Goal: Find specific page/section: Find specific page/section

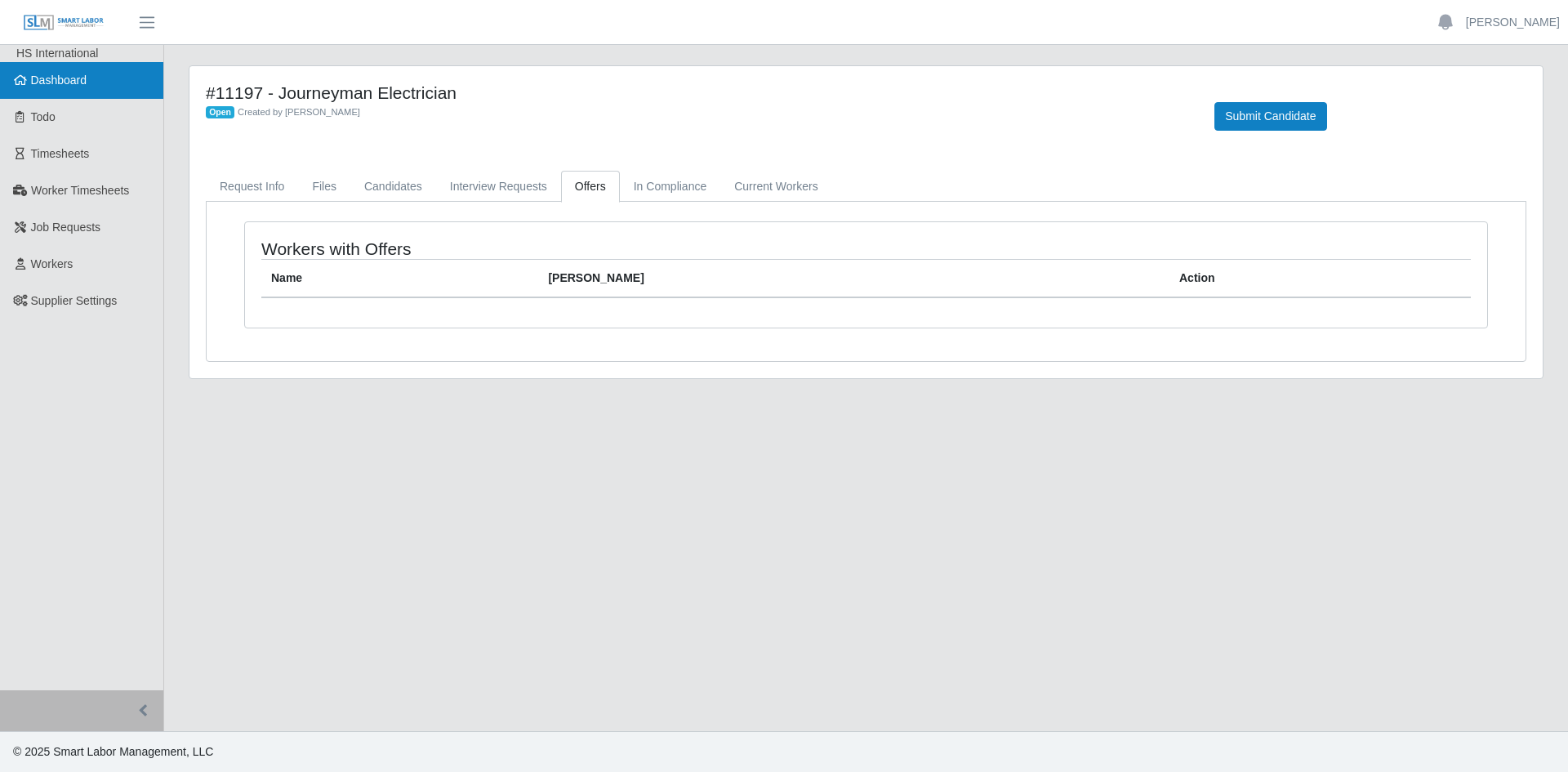
click at [59, 79] on span "Dashboard" at bounding box center [59, 79] width 57 height 13
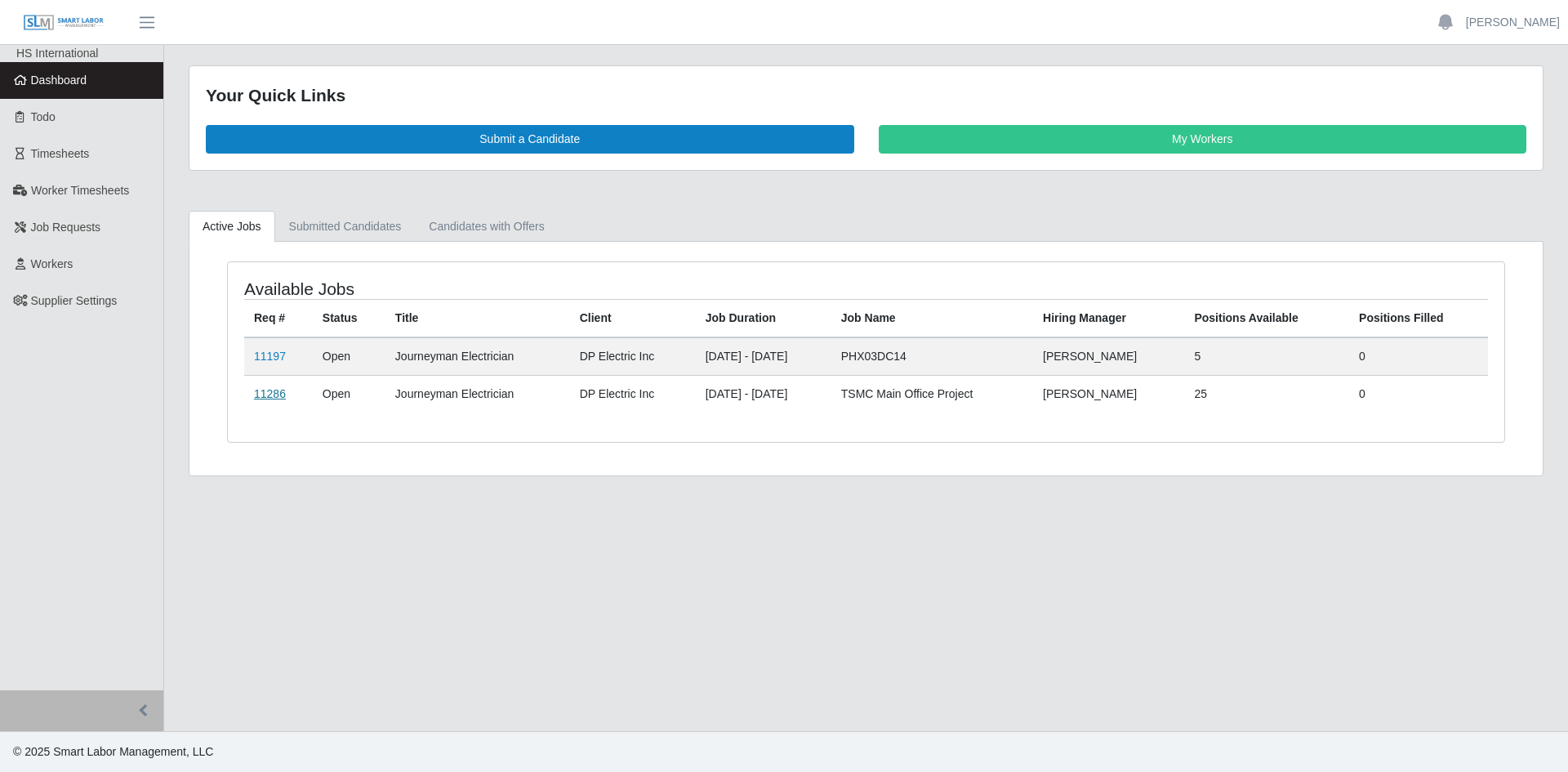
click at [267, 390] on link "11286" at bounding box center [270, 393] width 32 height 13
